Goal: Transaction & Acquisition: Purchase product/service

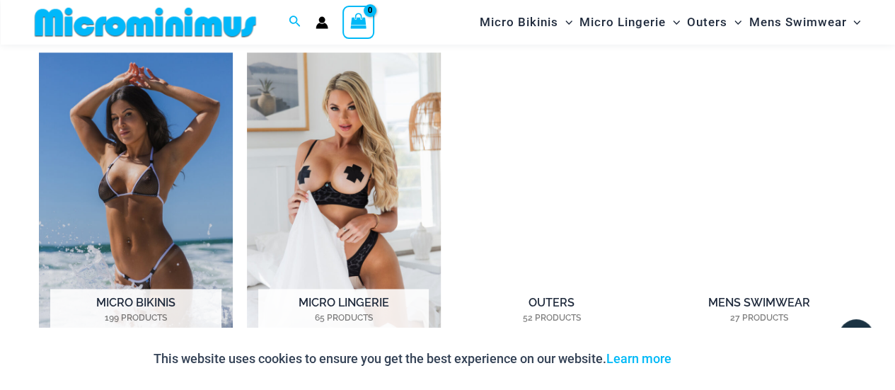
scroll to position [1051, 0]
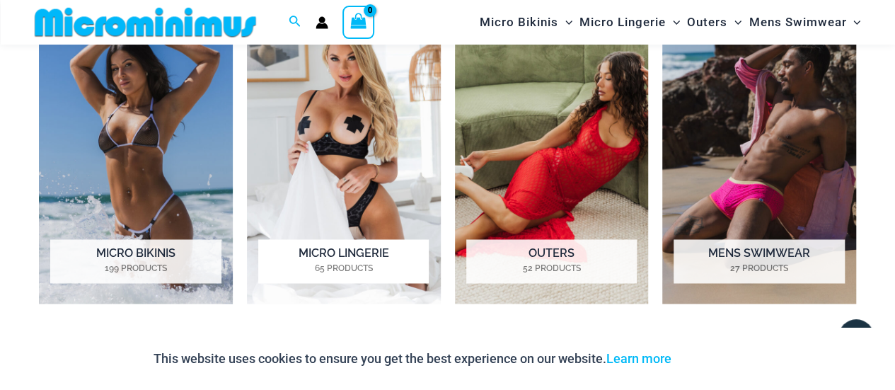
click at [338, 257] on h2 "Micro Lingerie 65 Products" at bounding box center [343, 261] width 170 height 44
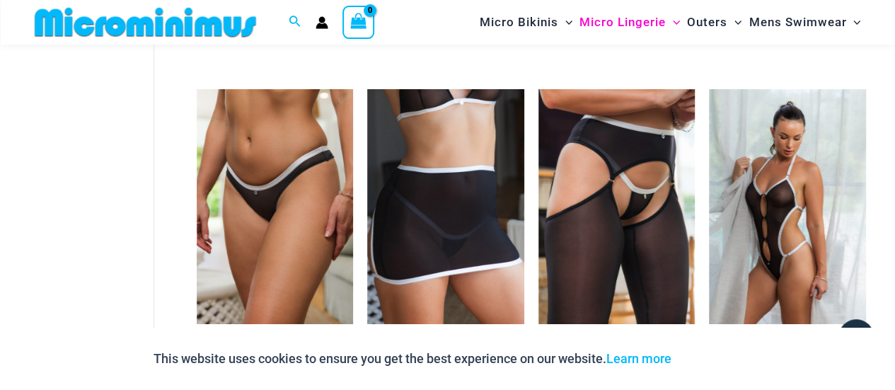
scroll to position [2465, 0]
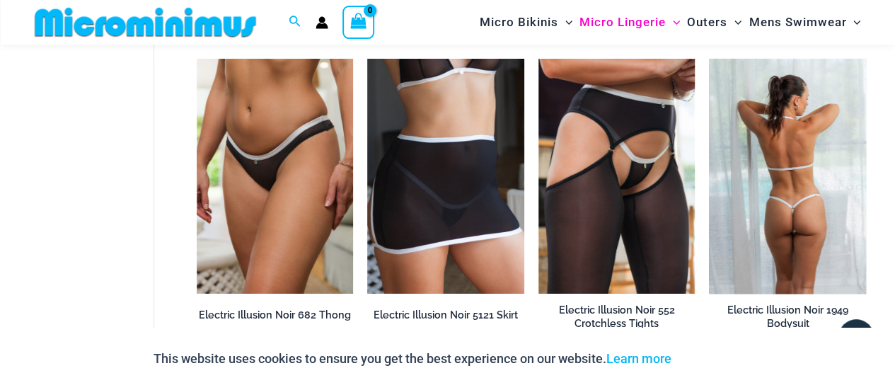
click at [788, 203] on img at bounding box center [787, 176] width 157 height 235
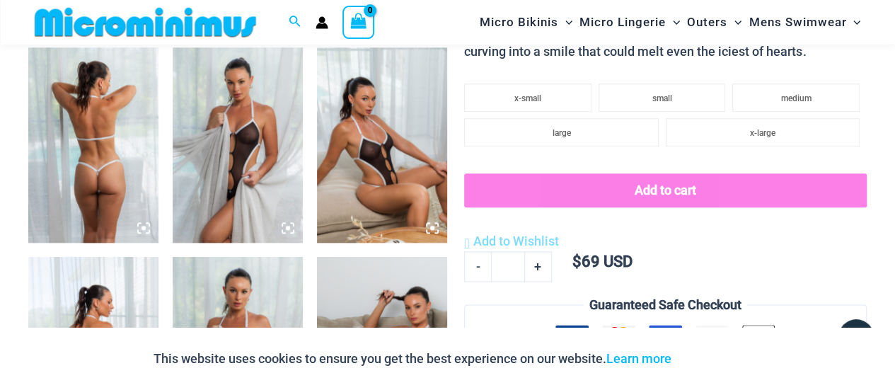
scroll to position [695, 0]
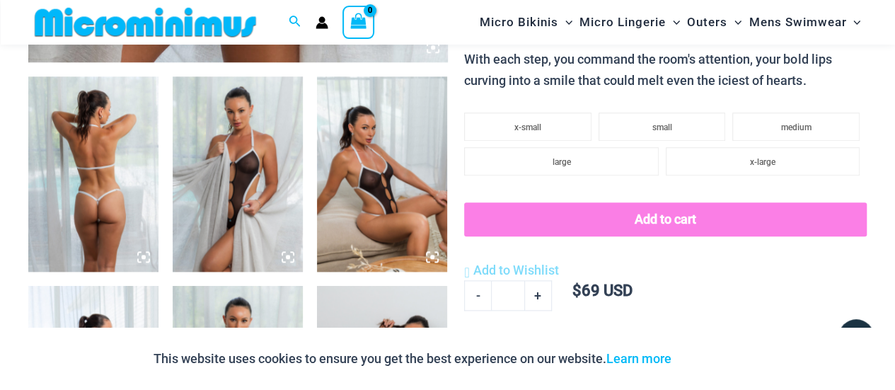
click at [247, 178] on img at bounding box center [238, 173] width 130 height 195
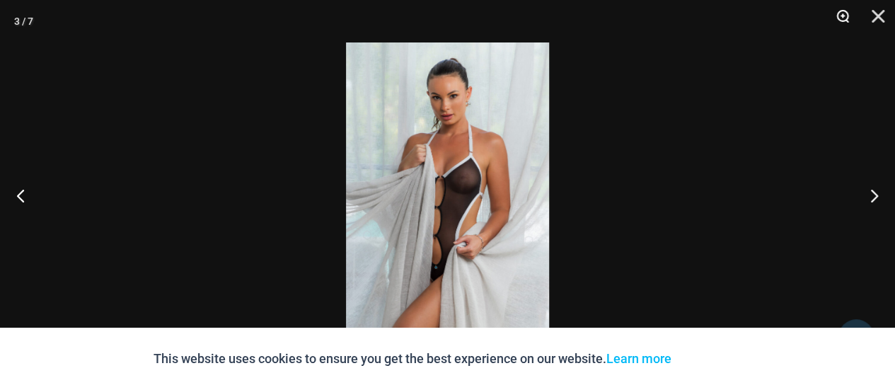
click at [844, 16] on button "Zoom" at bounding box center [837, 21] width 35 height 42
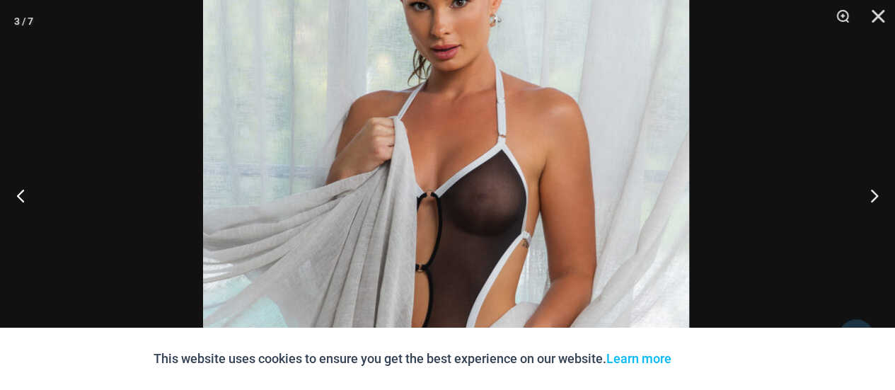
click at [598, 152] on img at bounding box center [446, 238] width 486 height 728
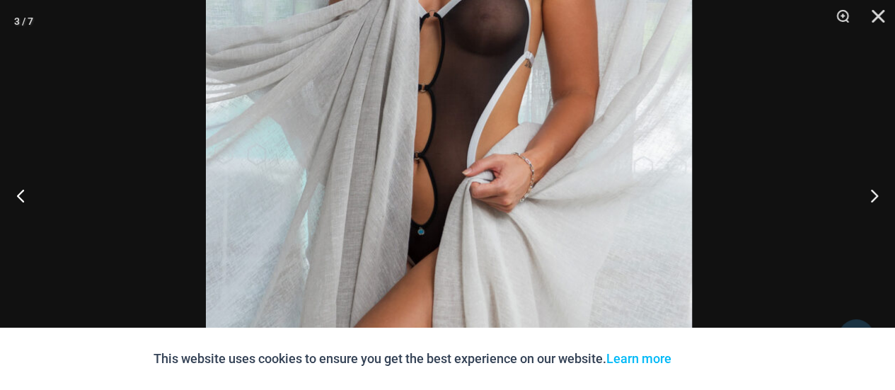
click at [569, 93] on img at bounding box center [449, 59] width 486 height 728
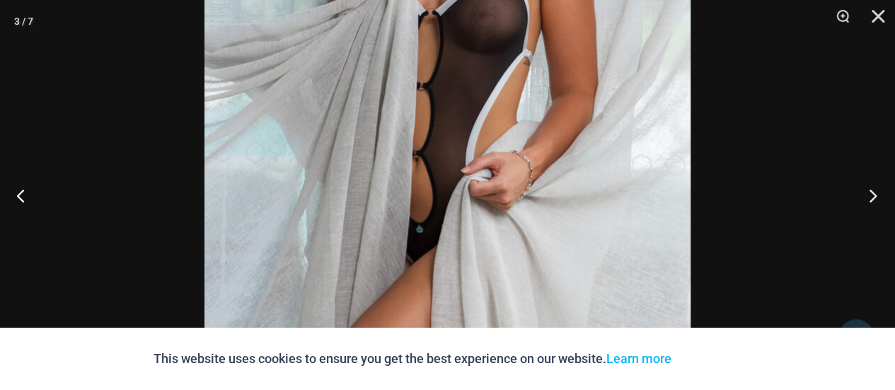
click at [870, 193] on button "Next" at bounding box center [868, 195] width 53 height 71
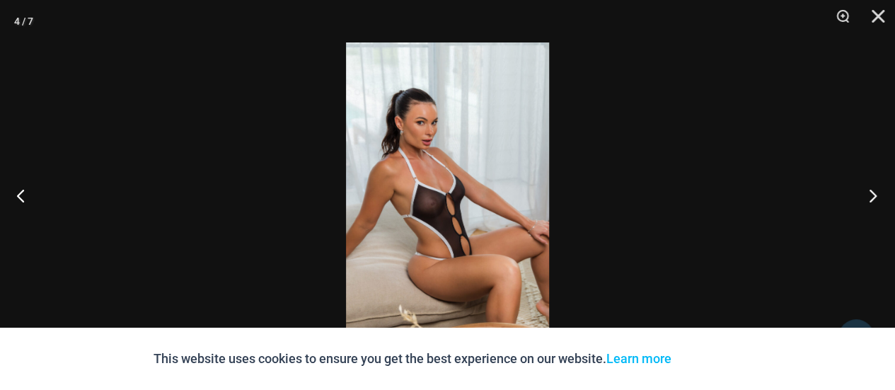
click at [870, 193] on button "Next" at bounding box center [868, 195] width 53 height 71
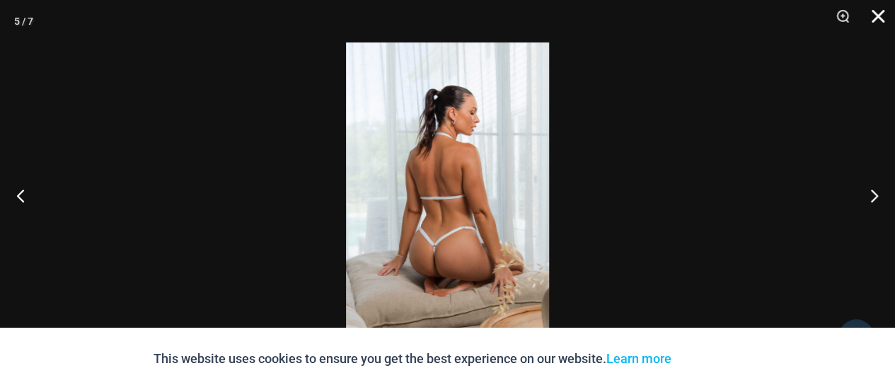
click at [879, 18] on button "Close" at bounding box center [872, 21] width 35 height 42
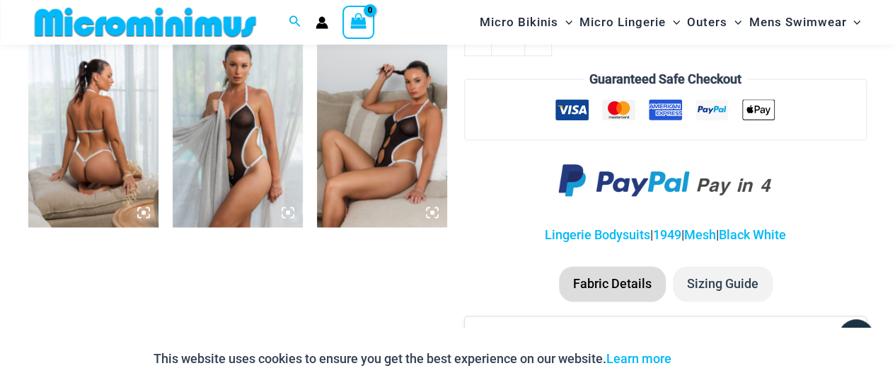
scroll to position [978, 0]
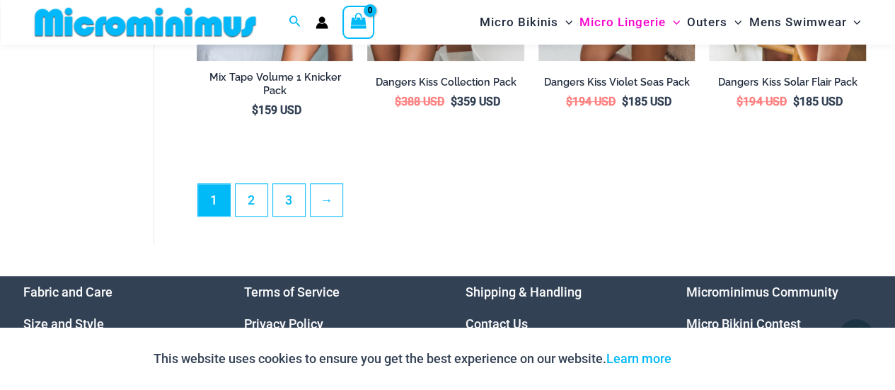
scroll to position [3109, 0]
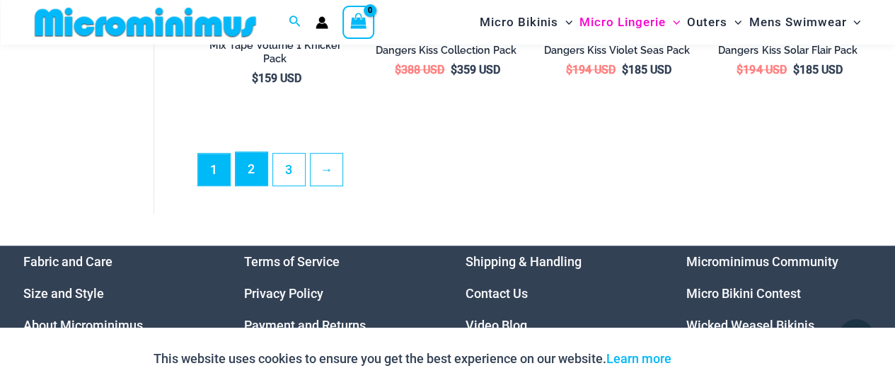
click at [248, 162] on link "2" at bounding box center [251, 168] width 32 height 33
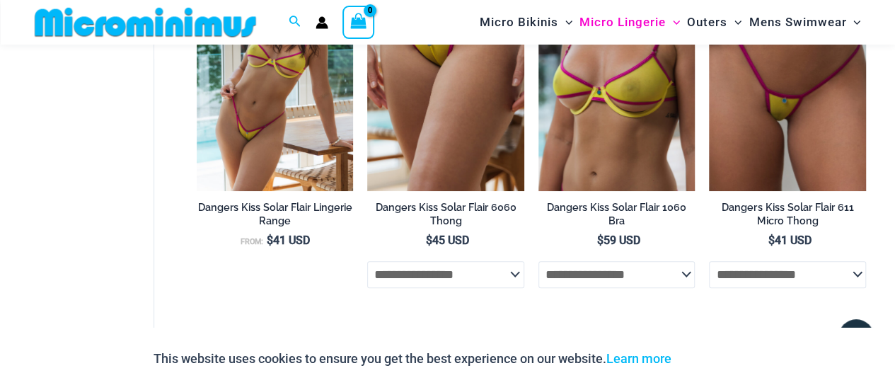
scroll to position [201, 0]
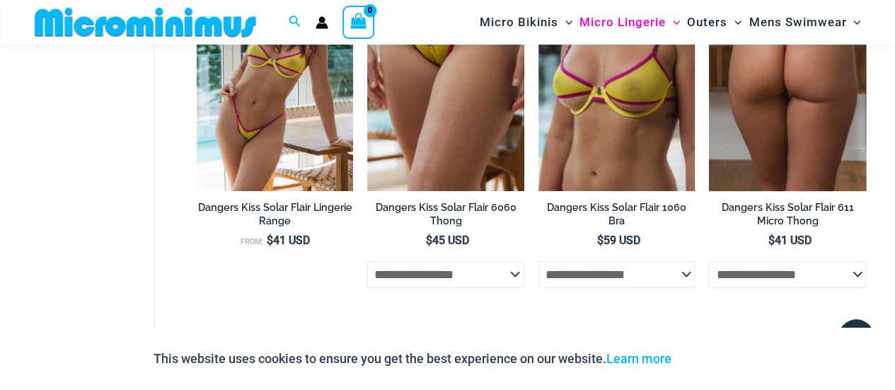
click at [782, 98] on img at bounding box center [787, 72] width 157 height 235
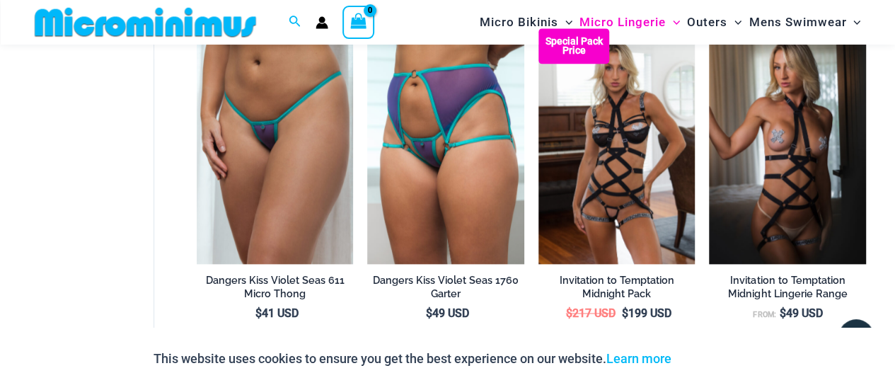
scroll to position [908, 0]
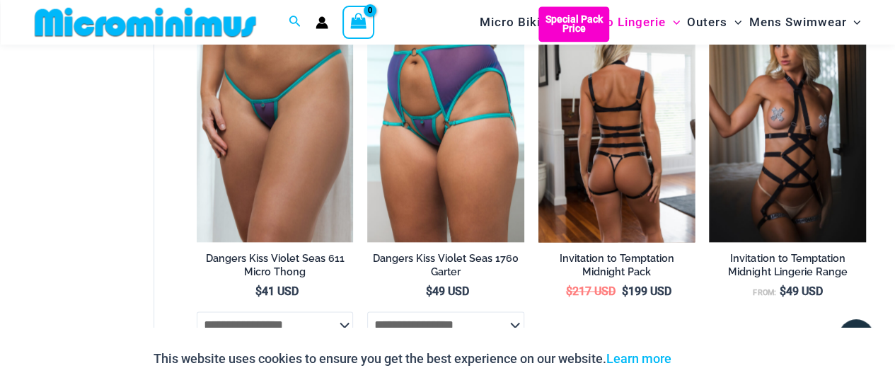
click at [634, 163] on img at bounding box center [616, 123] width 157 height 235
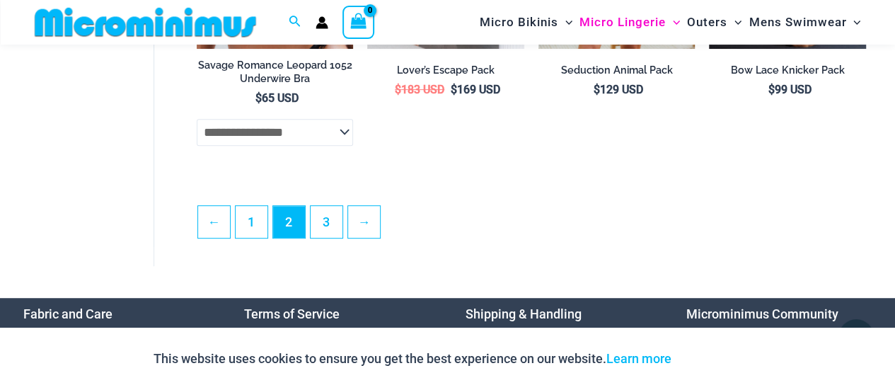
scroll to position [3023, 0]
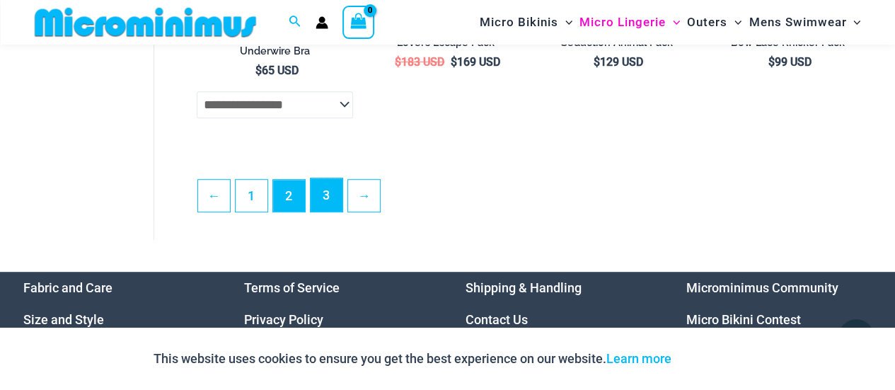
click at [322, 203] on link "3" at bounding box center [326, 194] width 32 height 33
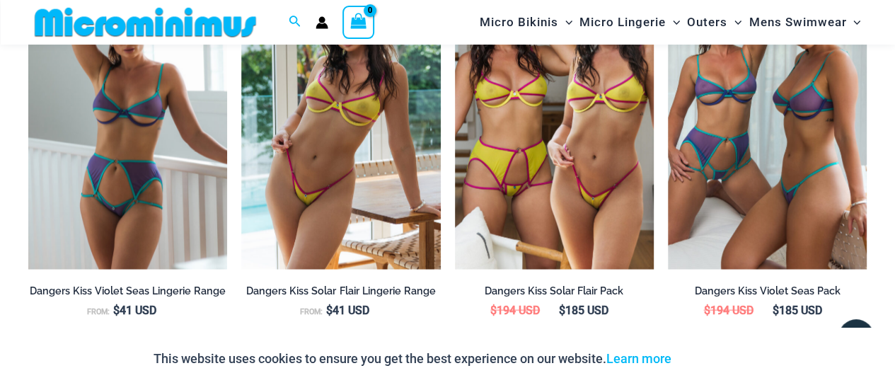
scroll to position [1409, 0]
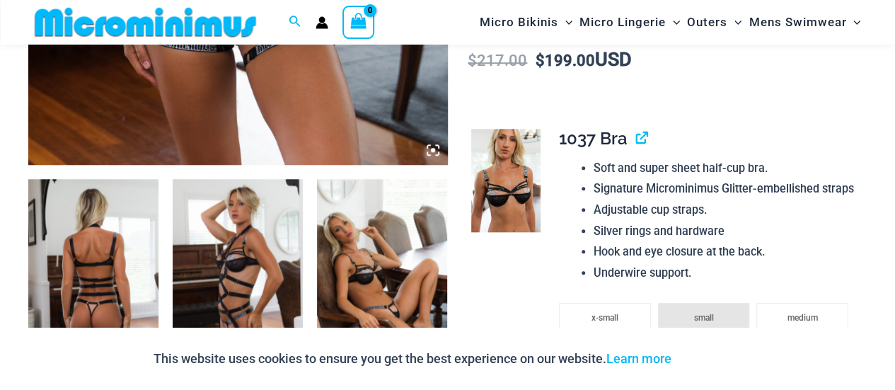
scroll to position [636, 0]
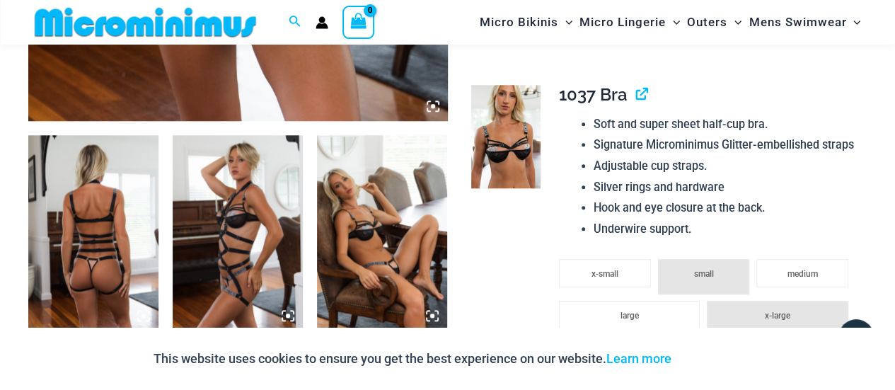
click at [388, 274] on img at bounding box center [382, 232] width 130 height 195
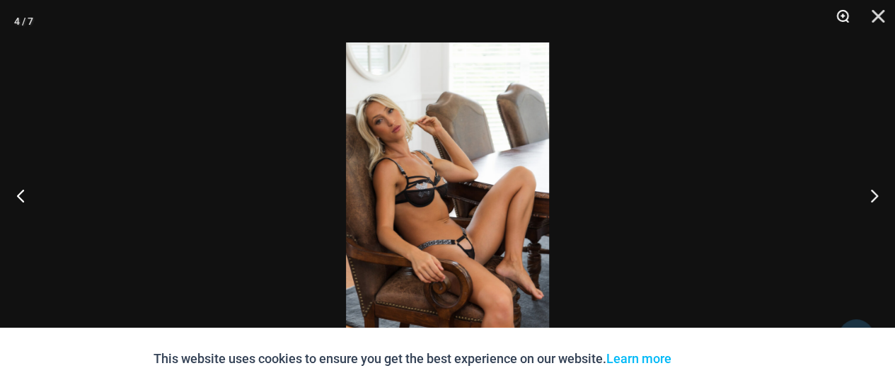
click at [844, 15] on button "Zoom" at bounding box center [837, 21] width 35 height 42
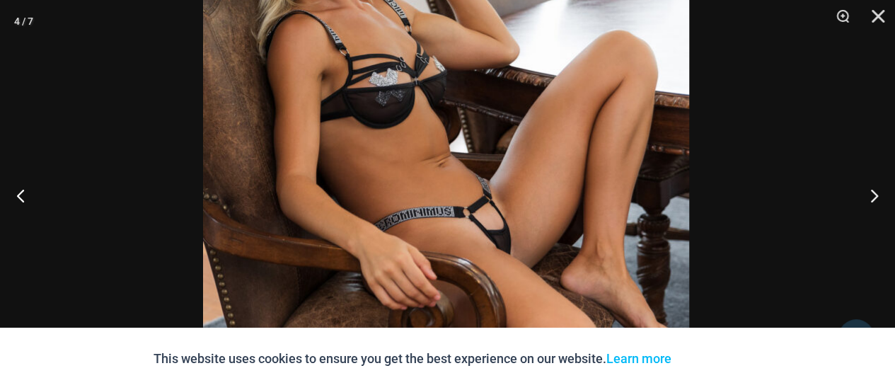
click at [512, 124] on img at bounding box center [446, 100] width 486 height 728
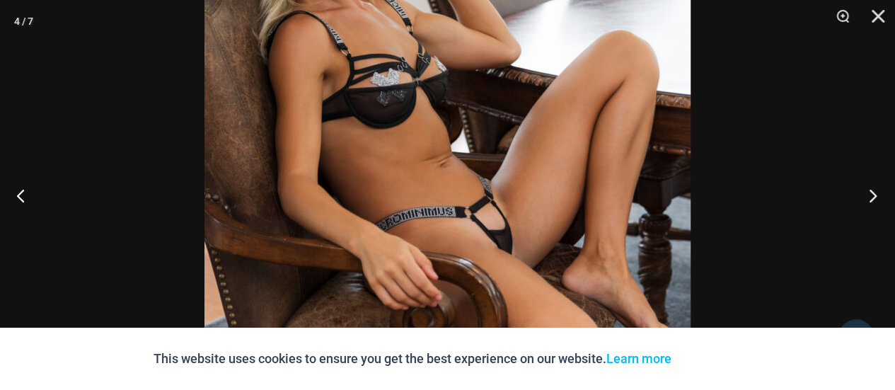
click at [868, 190] on button "Next" at bounding box center [868, 195] width 53 height 71
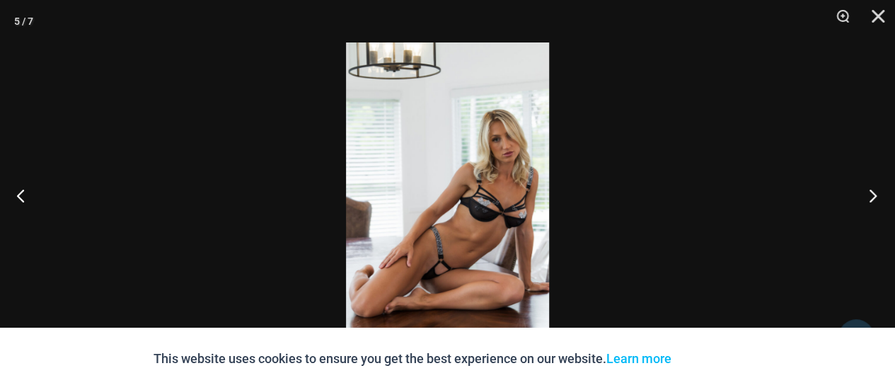
click at [868, 190] on button "Next" at bounding box center [868, 195] width 53 height 71
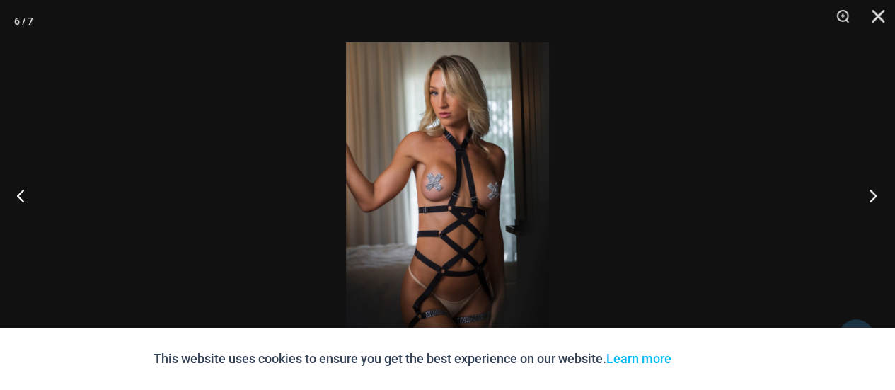
click at [868, 190] on button "Next" at bounding box center [868, 195] width 53 height 71
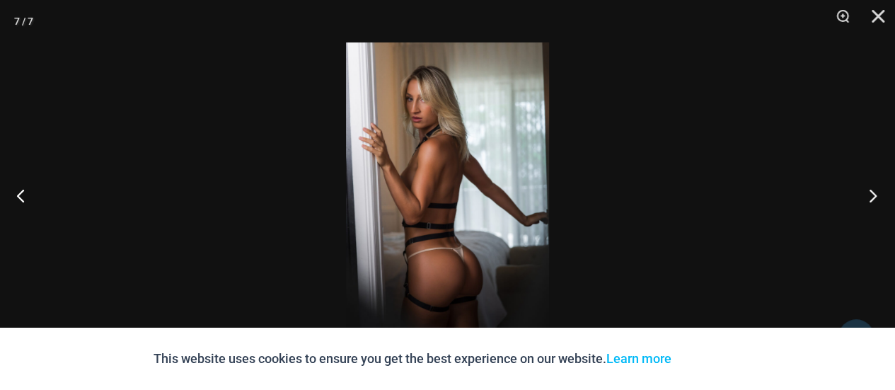
click at [868, 190] on button "Next" at bounding box center [868, 195] width 53 height 71
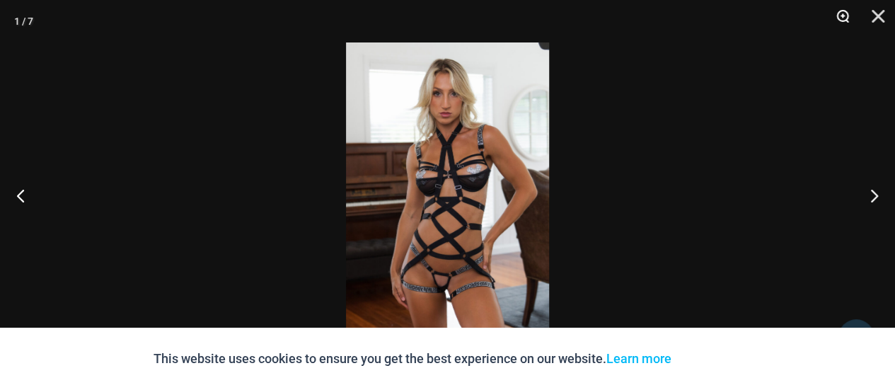
click at [843, 15] on button "Zoom" at bounding box center [837, 21] width 35 height 42
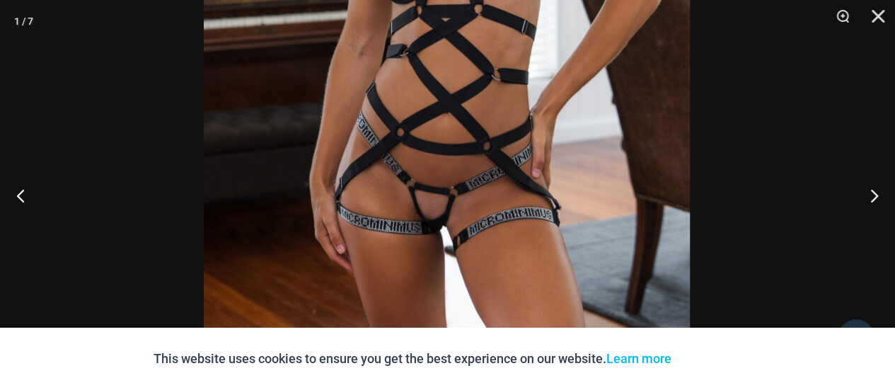
click at [529, 13] on img at bounding box center [447, 1] width 486 height 728
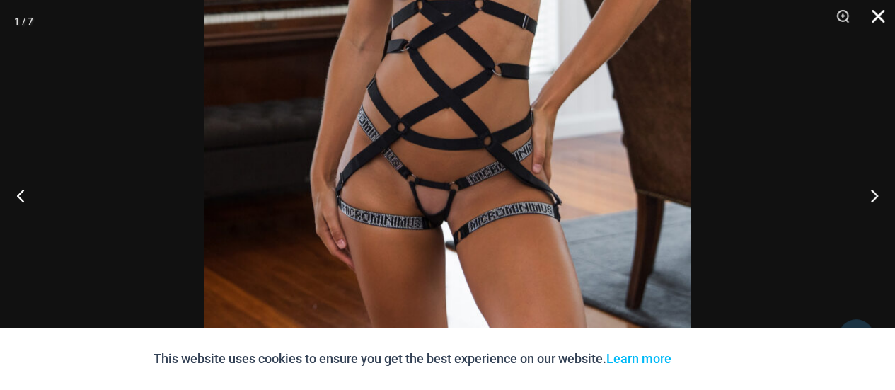
click at [881, 14] on button "Close" at bounding box center [872, 21] width 35 height 42
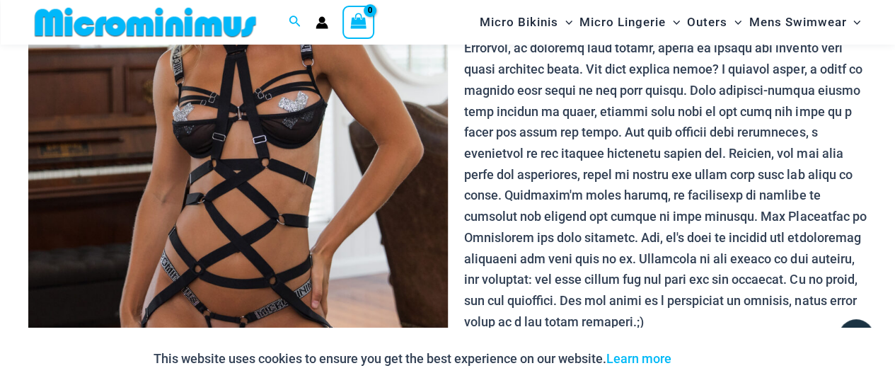
scroll to position [283, 0]
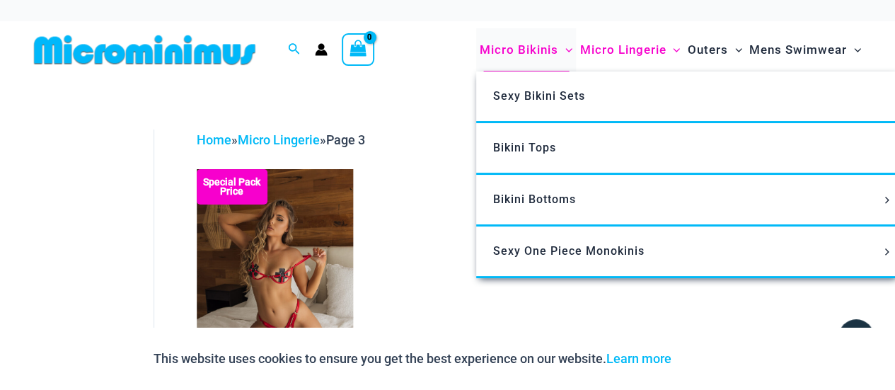
click at [518, 50] on span "Micro Bikinis" at bounding box center [518, 50] width 78 height 36
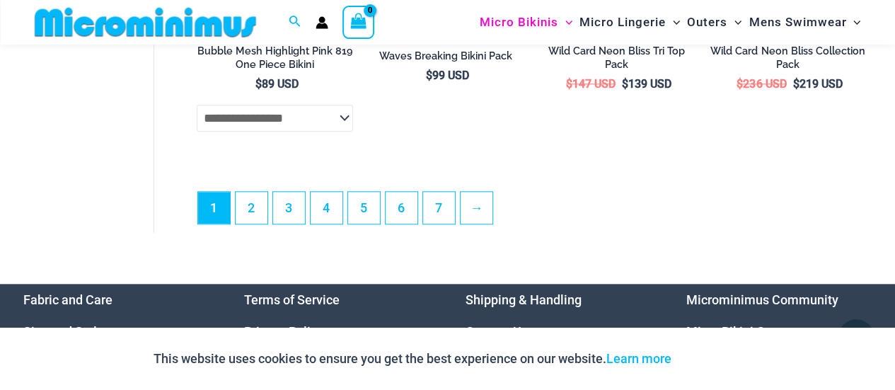
scroll to position [3383, 0]
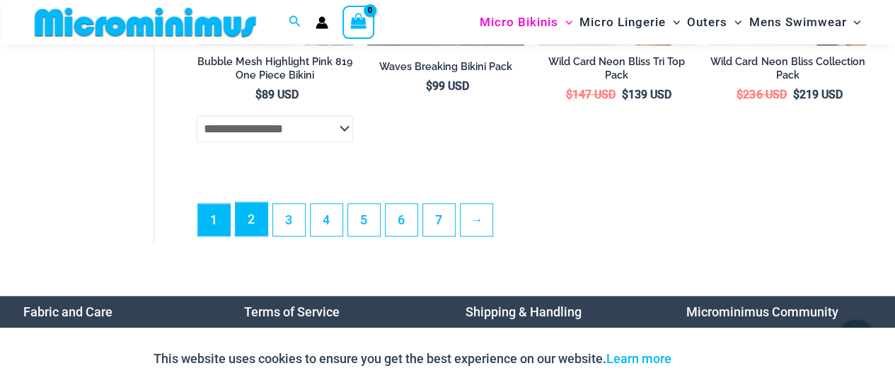
click at [255, 235] on link "2" at bounding box center [251, 218] width 32 height 33
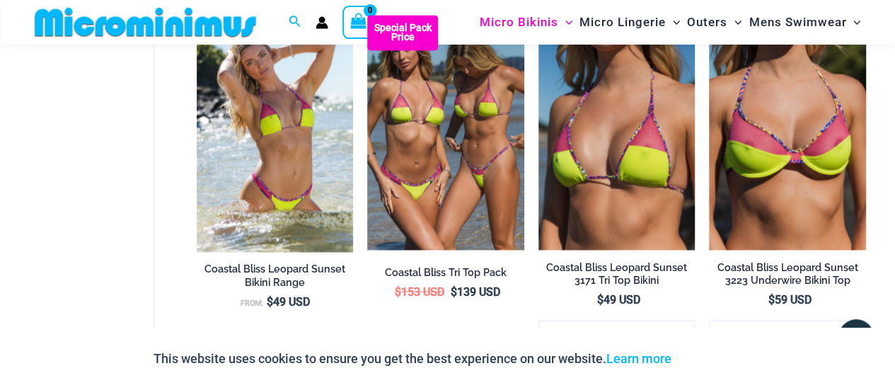
scroll to position [1269, 0]
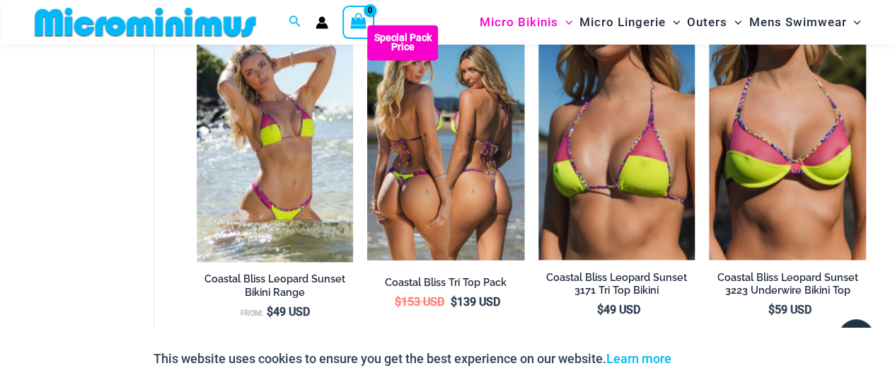
click at [436, 162] on img at bounding box center [445, 142] width 157 height 235
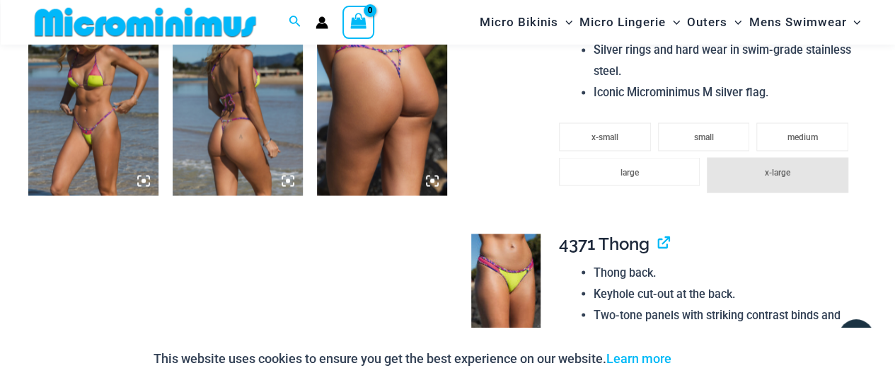
scroll to position [1332, 0]
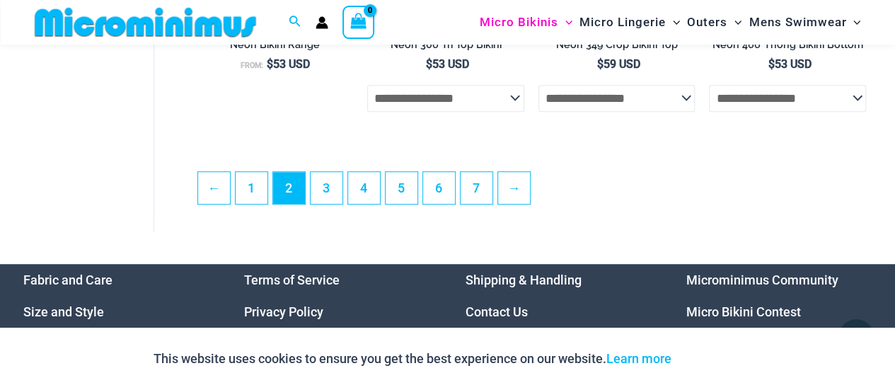
scroll to position [3048, 0]
